Goal: Check status: Check status

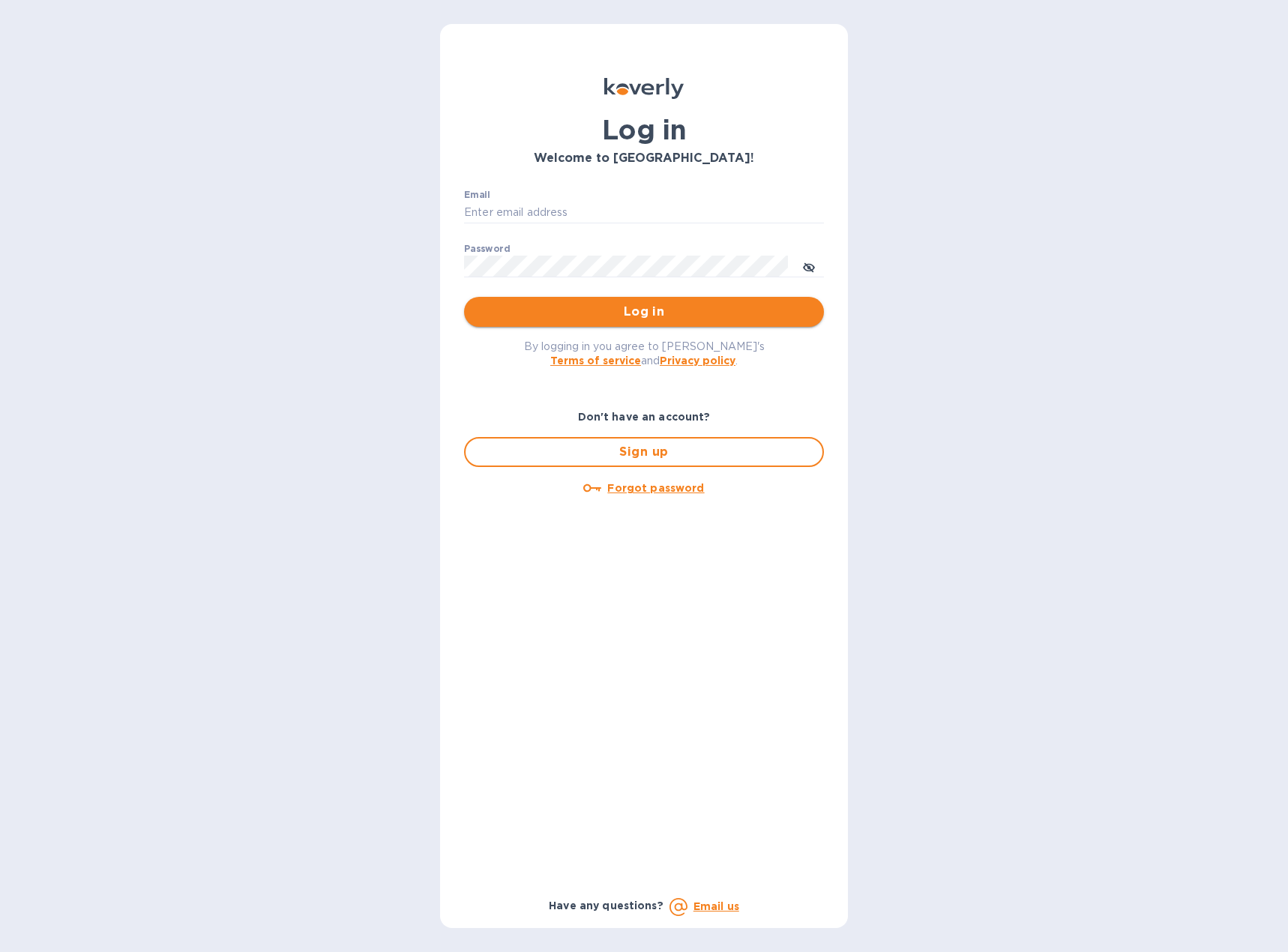
type input "[EMAIL_ADDRESS][DOMAIN_NAME]"
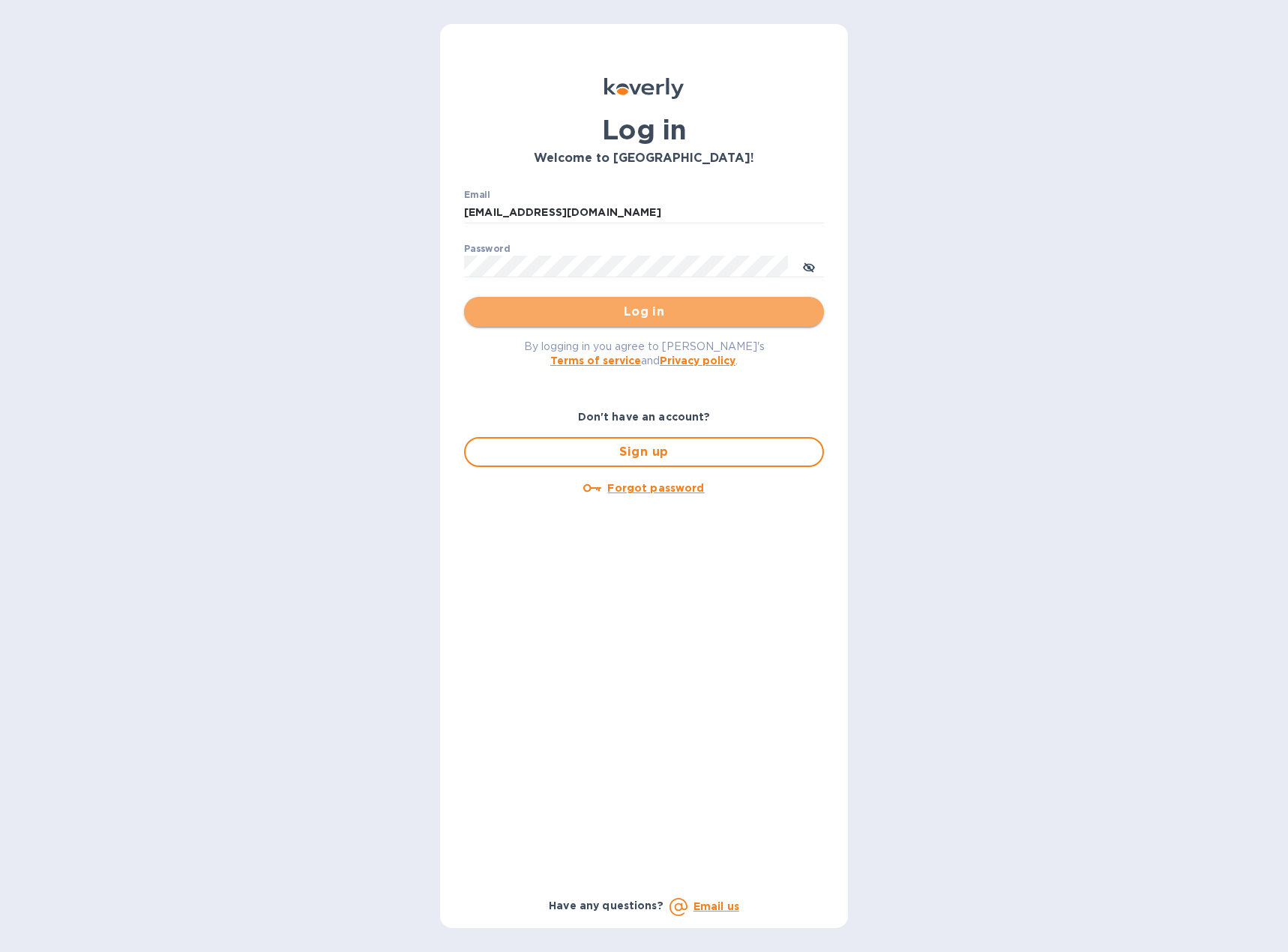
click at [628, 307] on span "Log in" at bounding box center [643, 312] width 336 height 18
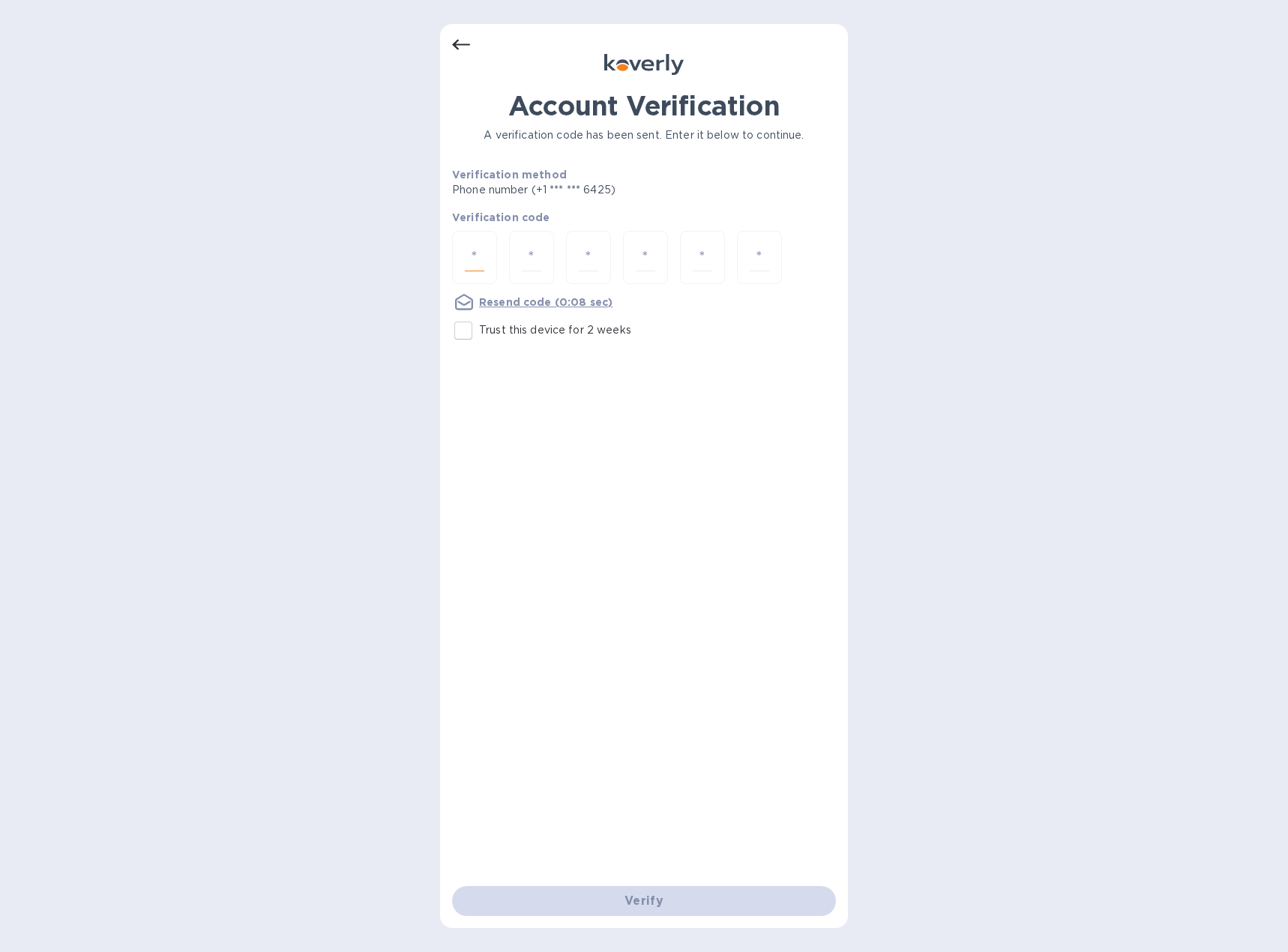
click at [481, 263] on input "number" at bounding box center [474, 257] width 19 height 27
type input "9"
type input "1"
type input "0"
type input "5"
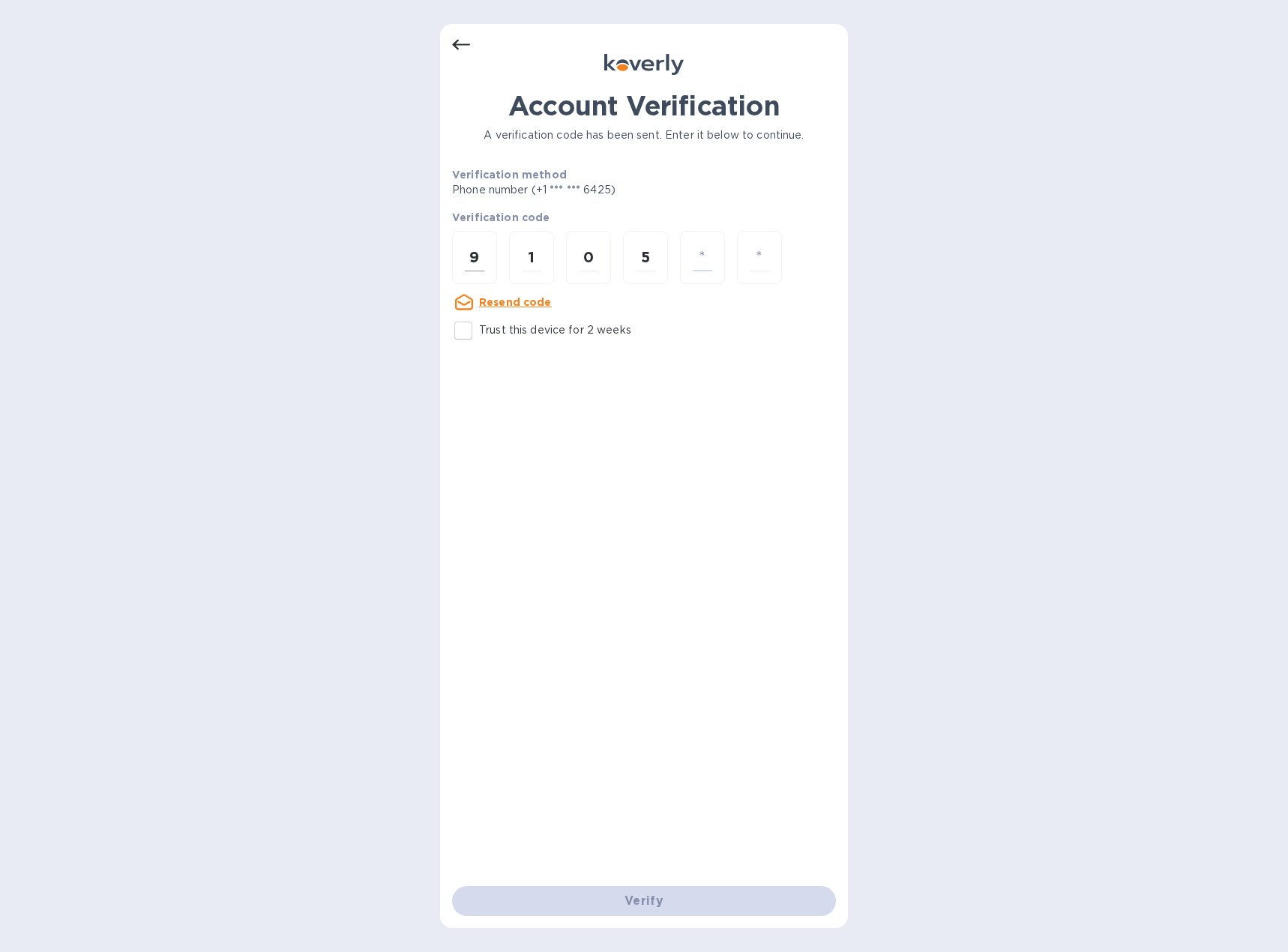
type input "3"
type input "2"
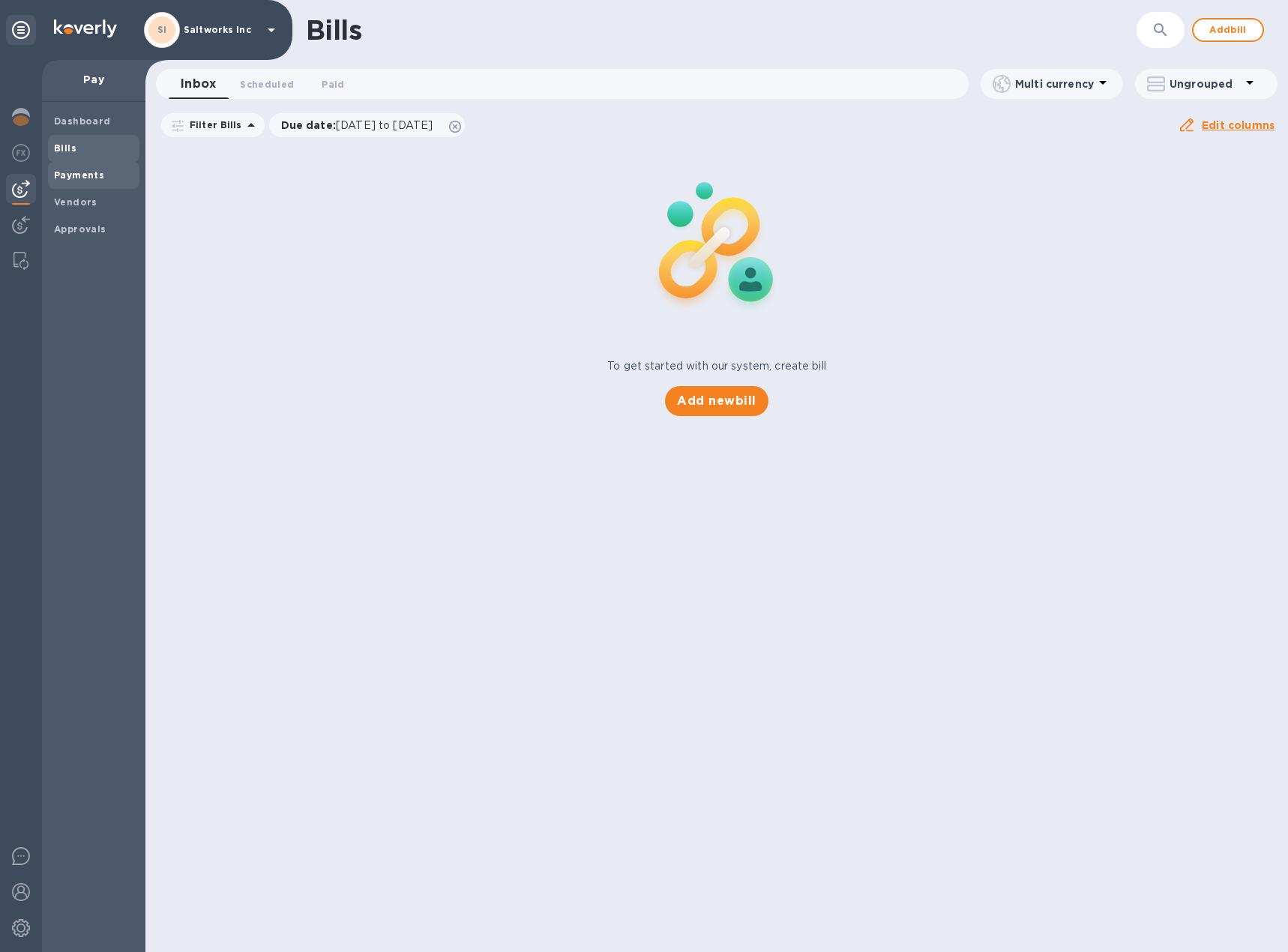
click at [90, 180] on b "Payments" at bounding box center [79, 175] width 50 height 11
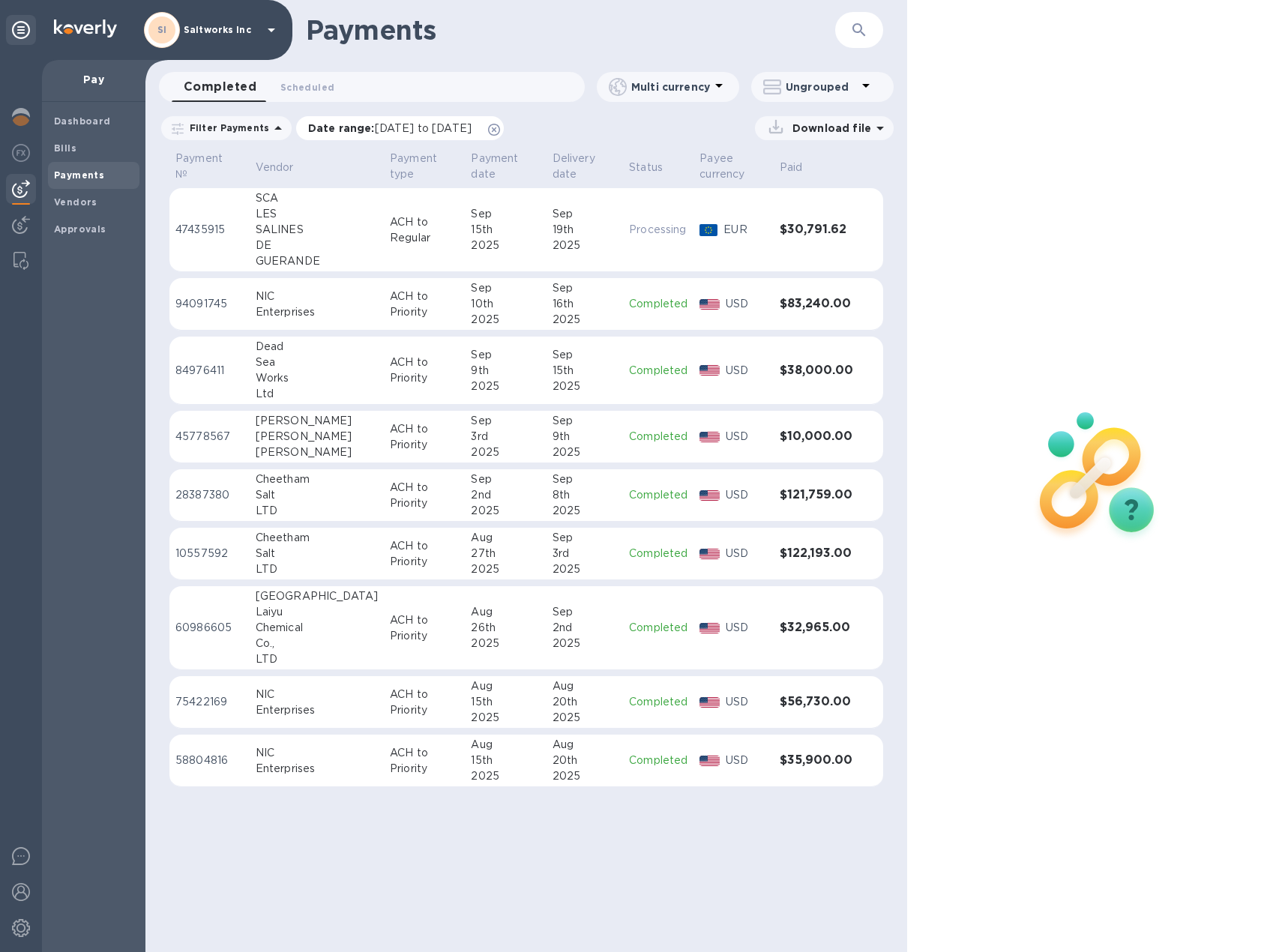
click at [470, 128] on span "[DATE] to [DATE]" at bounding box center [424, 128] width 97 height 12
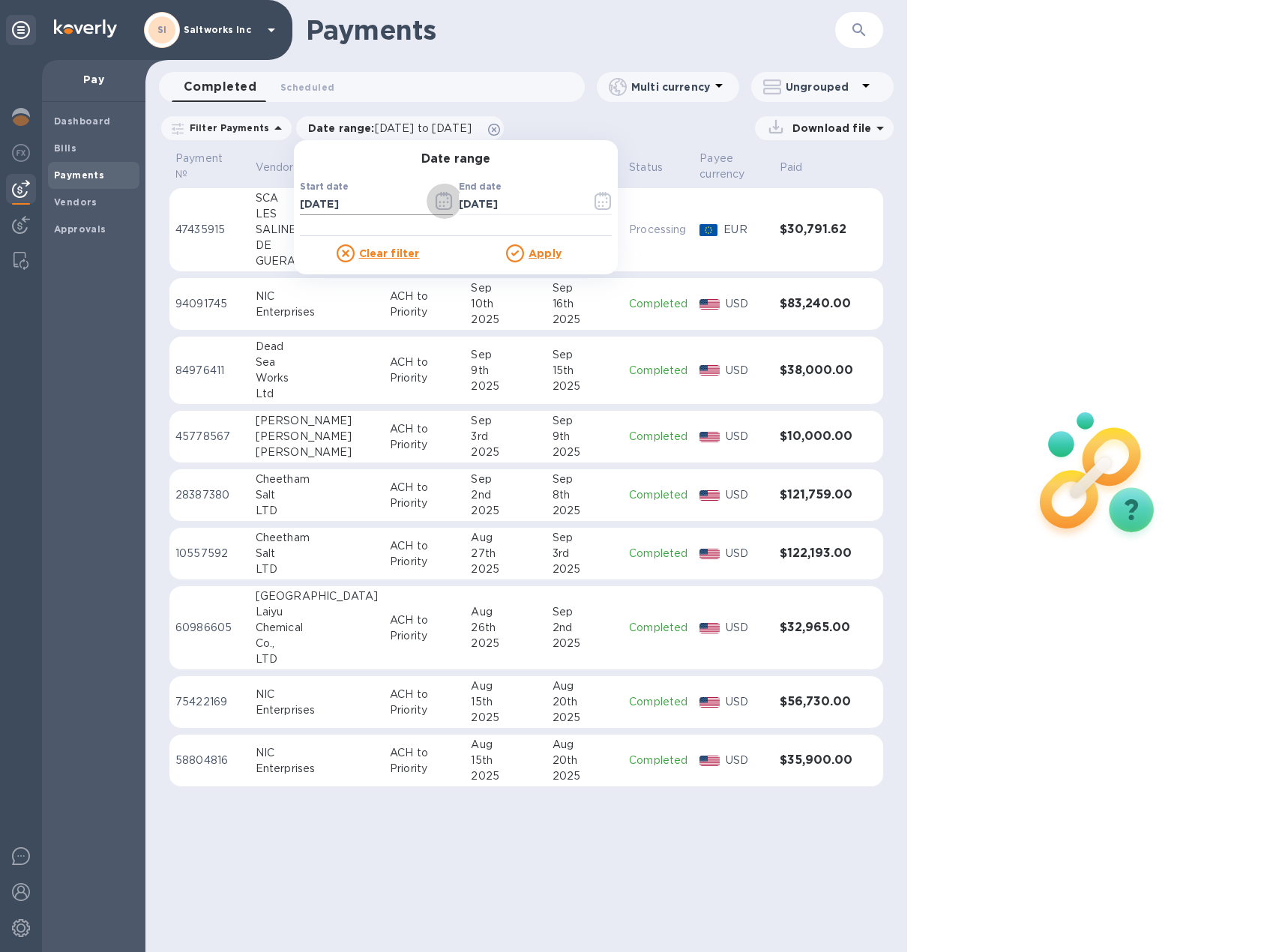
click at [435, 201] on icon "button" at bounding box center [444, 201] width 17 height 18
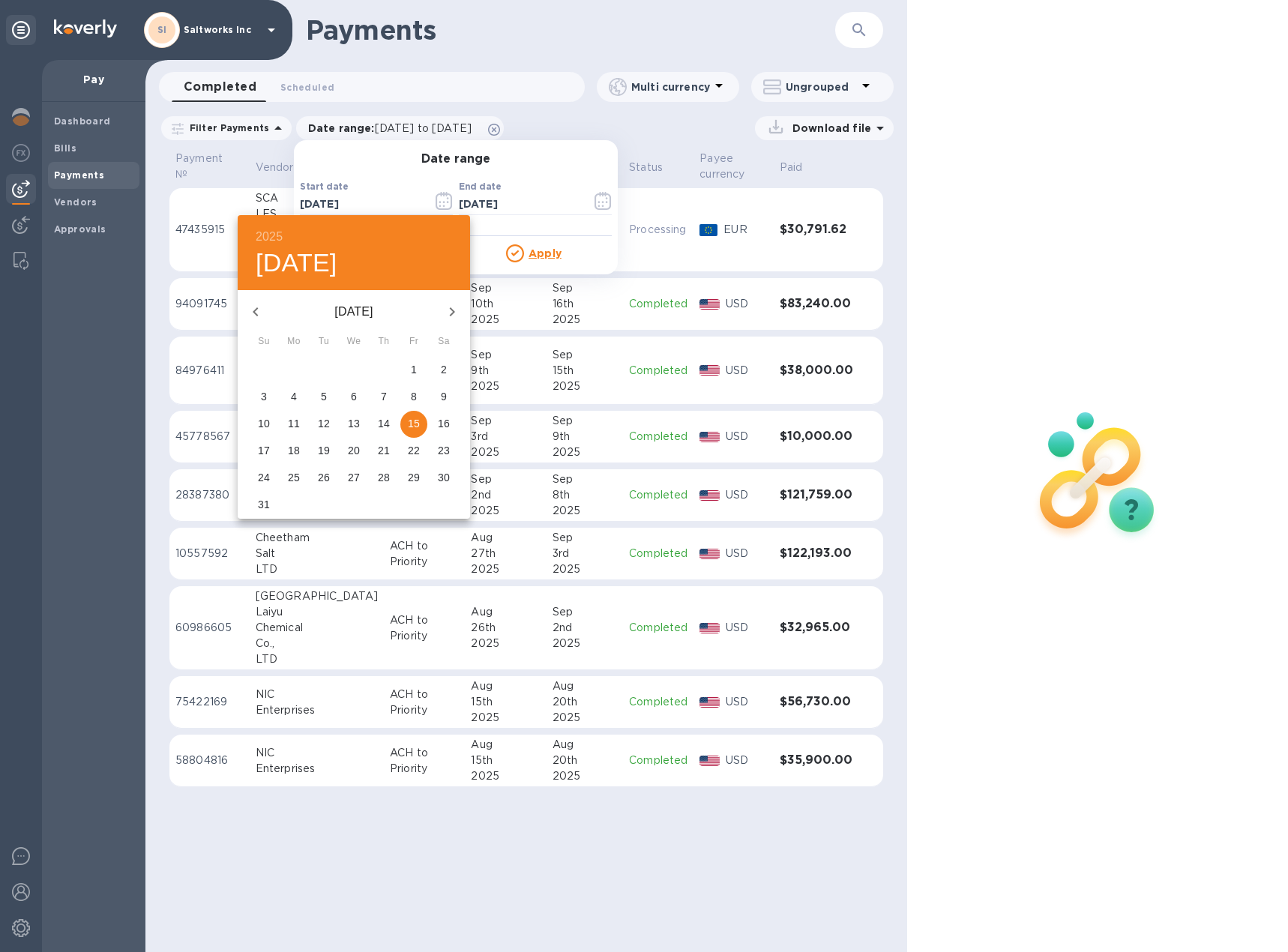
click at [416, 378] on button "1" at bounding box center [413, 369] width 27 height 27
type input "[DATE]"
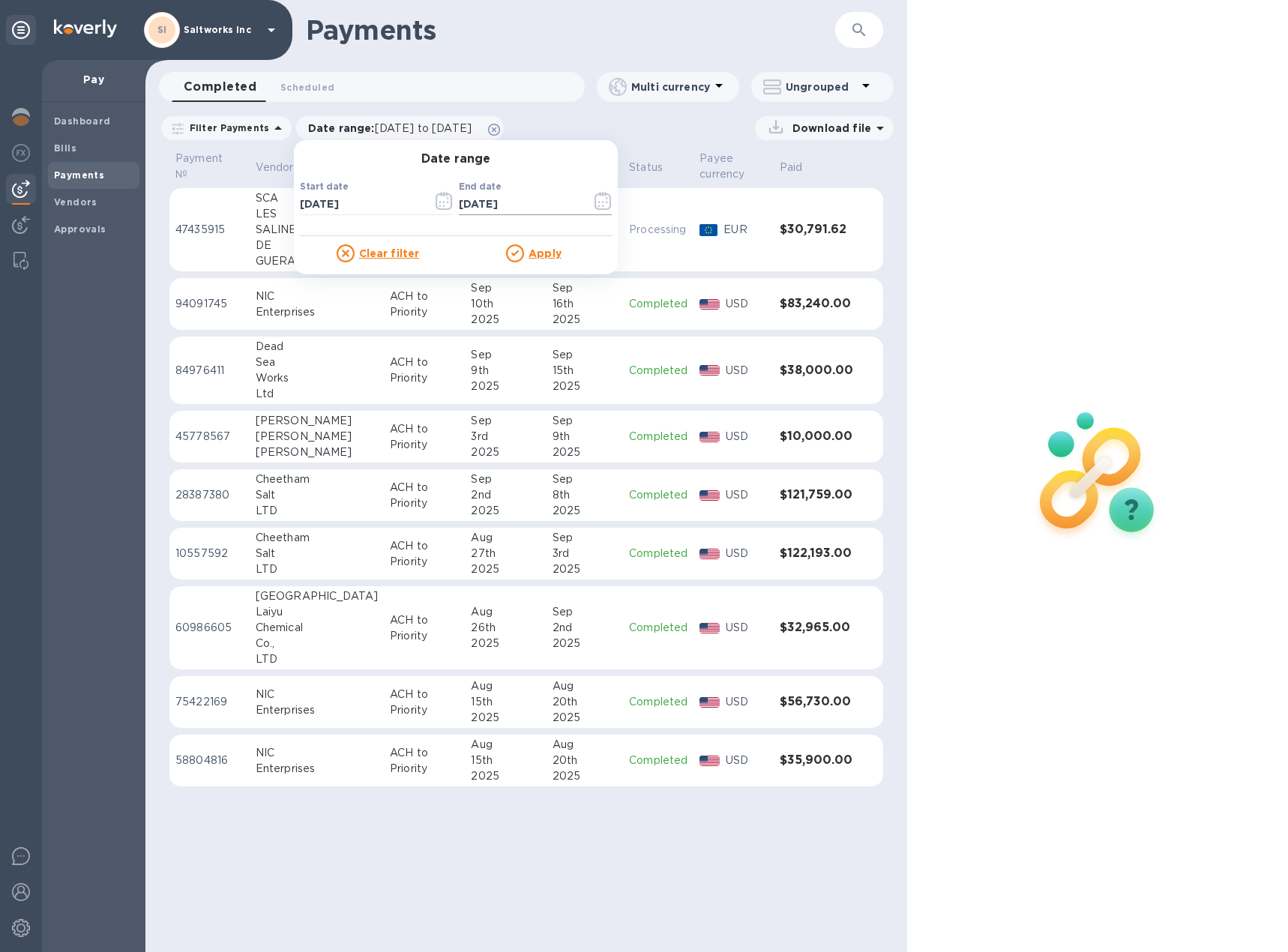
click at [595, 205] on icon "button" at bounding box center [603, 201] width 17 height 18
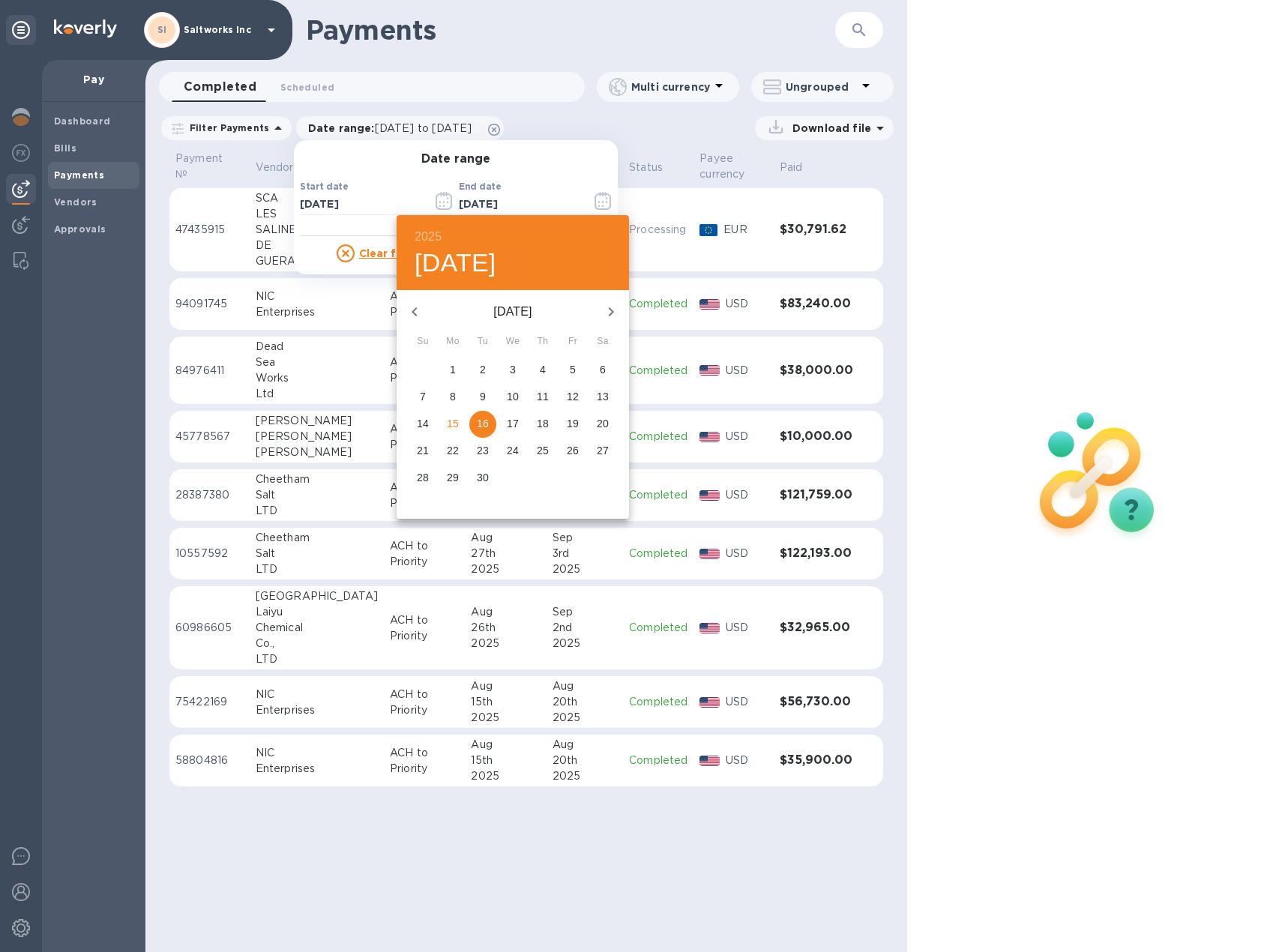
click at [456, 373] on span "1" at bounding box center [452, 369] width 27 height 15
type input "[DATE]"
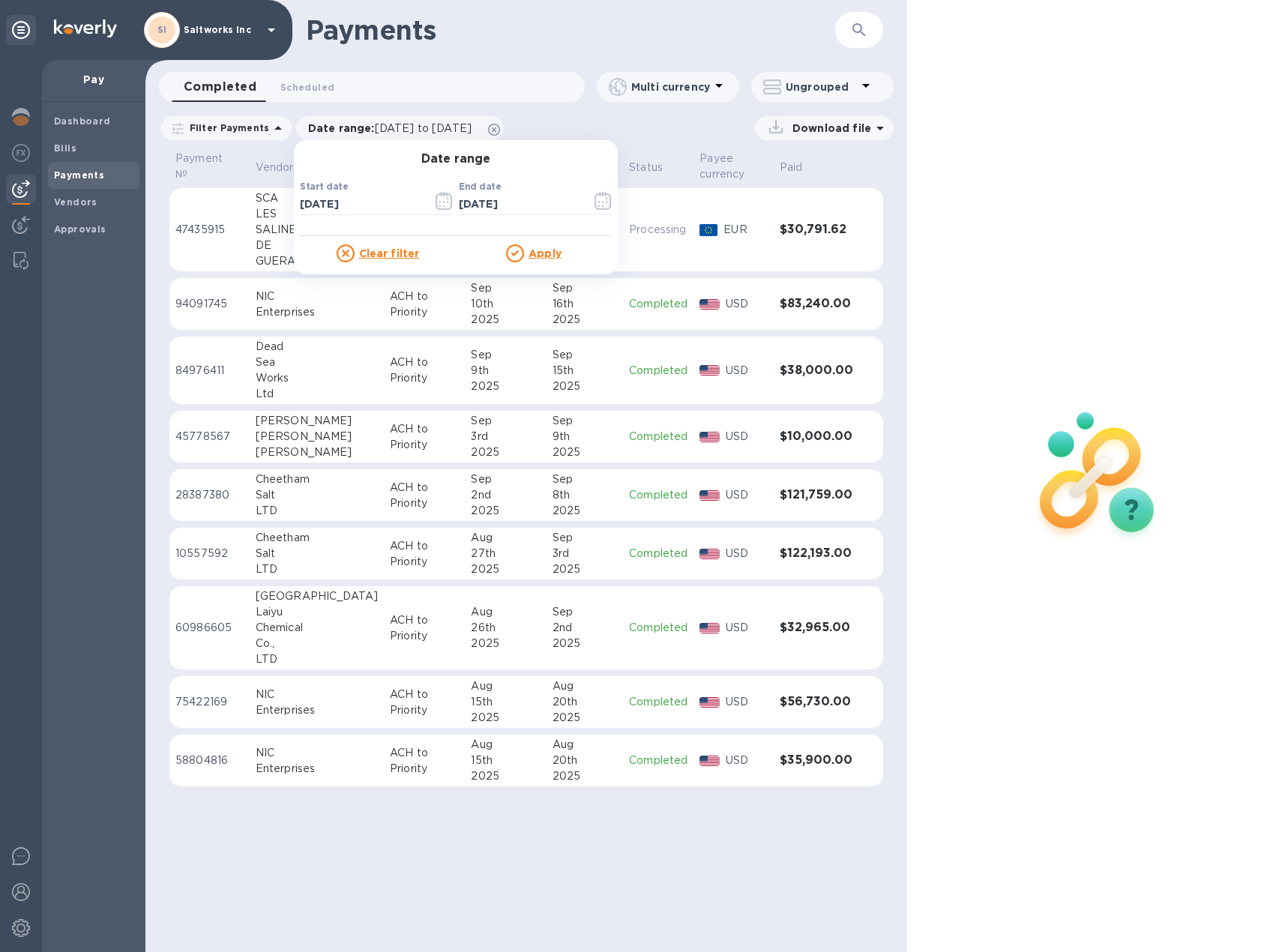
click at [529, 252] on u "Apply" at bounding box center [545, 252] width 33 height 12
